Goal: Task Accomplishment & Management: Use online tool/utility

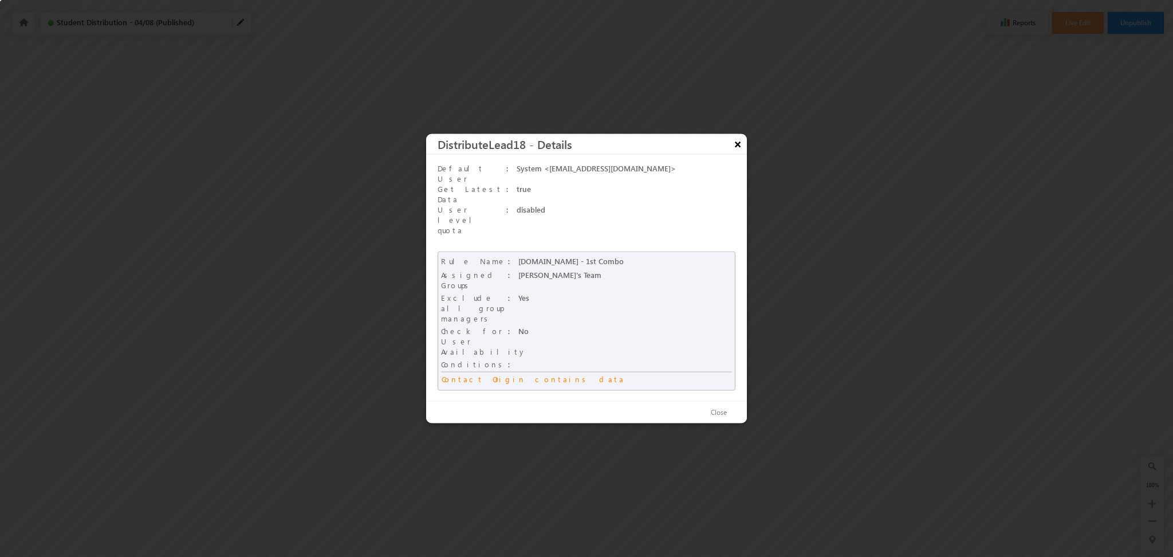
click at [730, 154] on button "×" at bounding box center [738, 144] width 18 height 20
click at [740, 154] on button "×" at bounding box center [738, 144] width 18 height 20
